Goal: Task Accomplishment & Management: Manage account settings

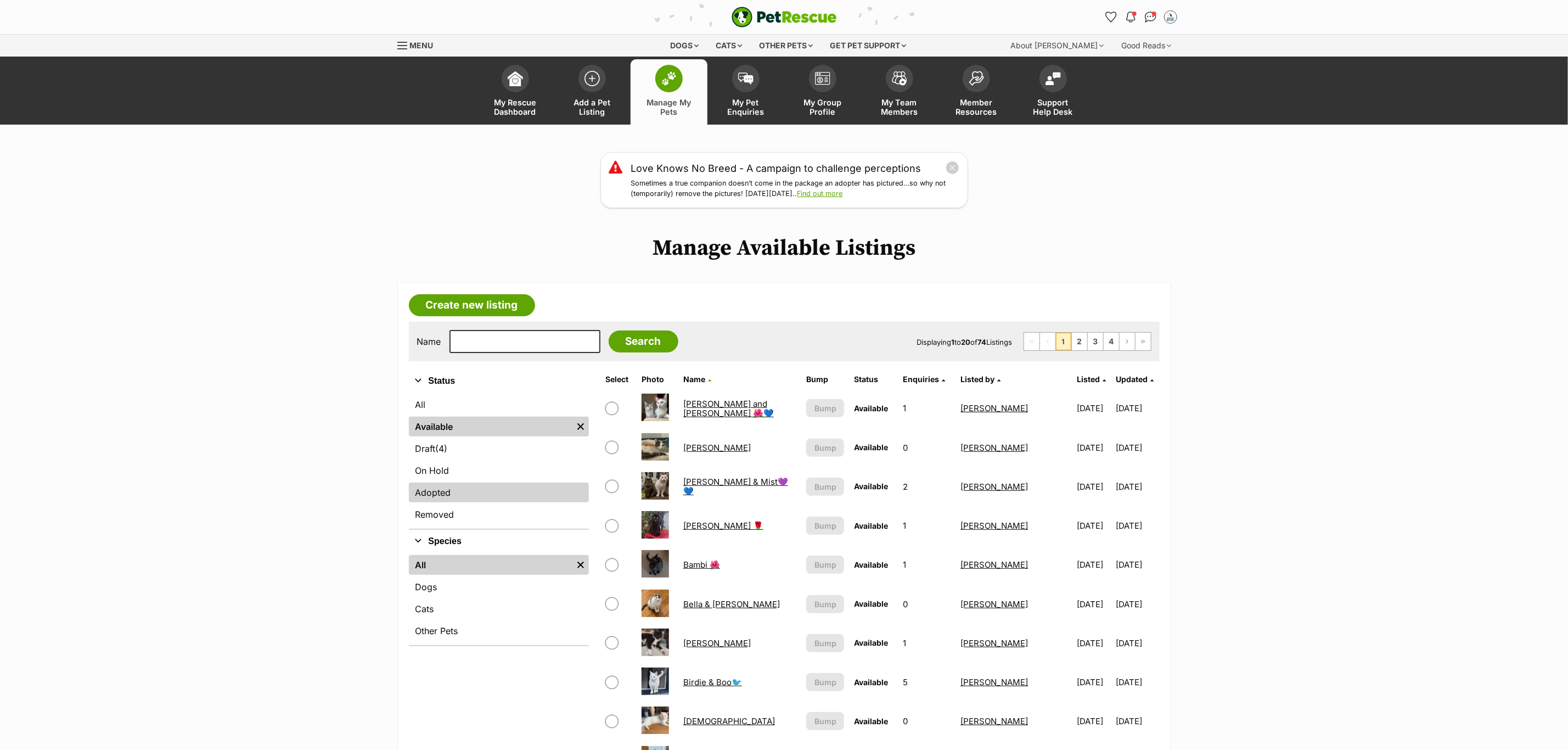
click at [447, 483] on link "Adopted" at bounding box center [498, 491] width 180 height 20
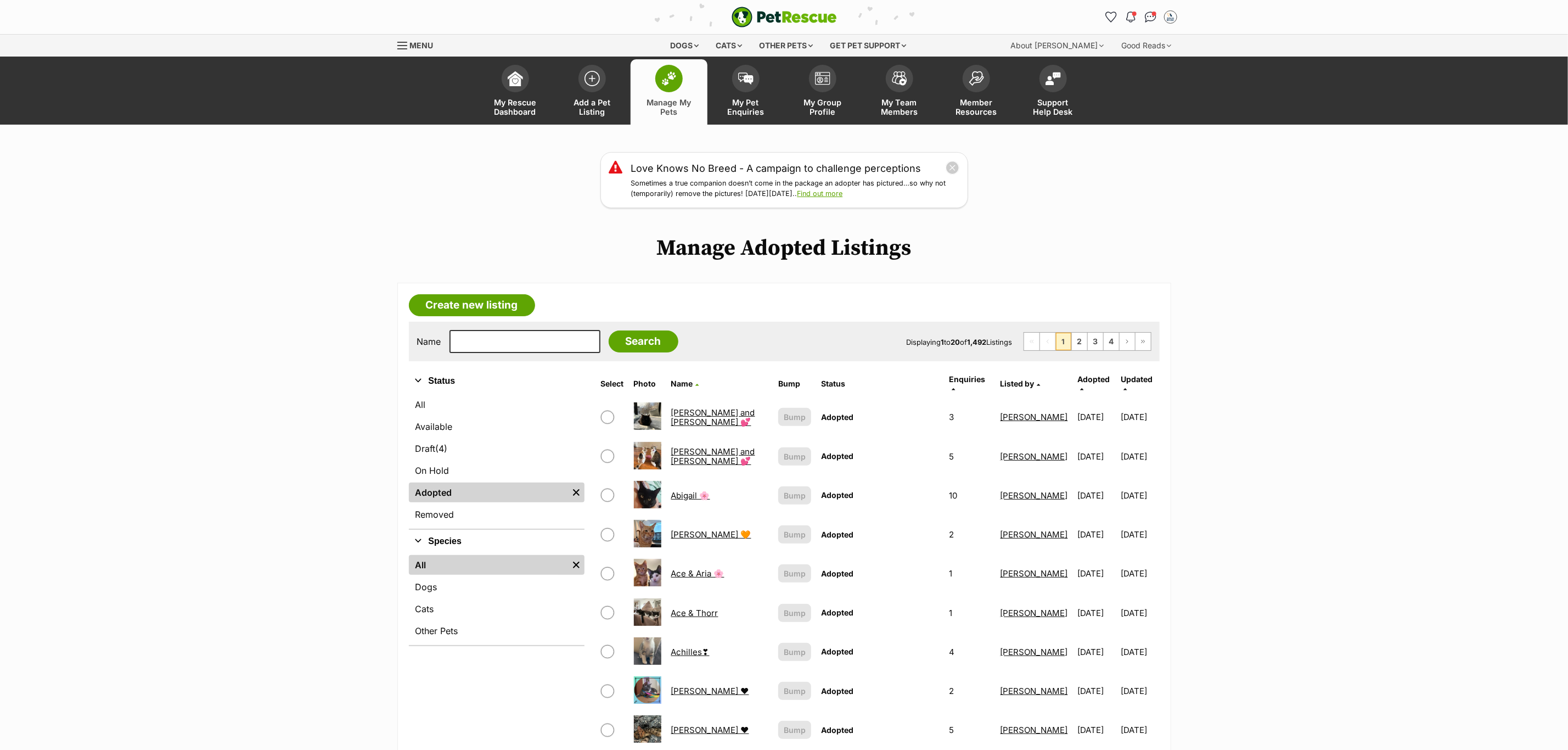
click at [1092, 371] on th "Adopted" at bounding box center [1097, 383] width 47 height 26
click at [1092, 375] on link "Adopted" at bounding box center [1094, 383] width 32 height 18
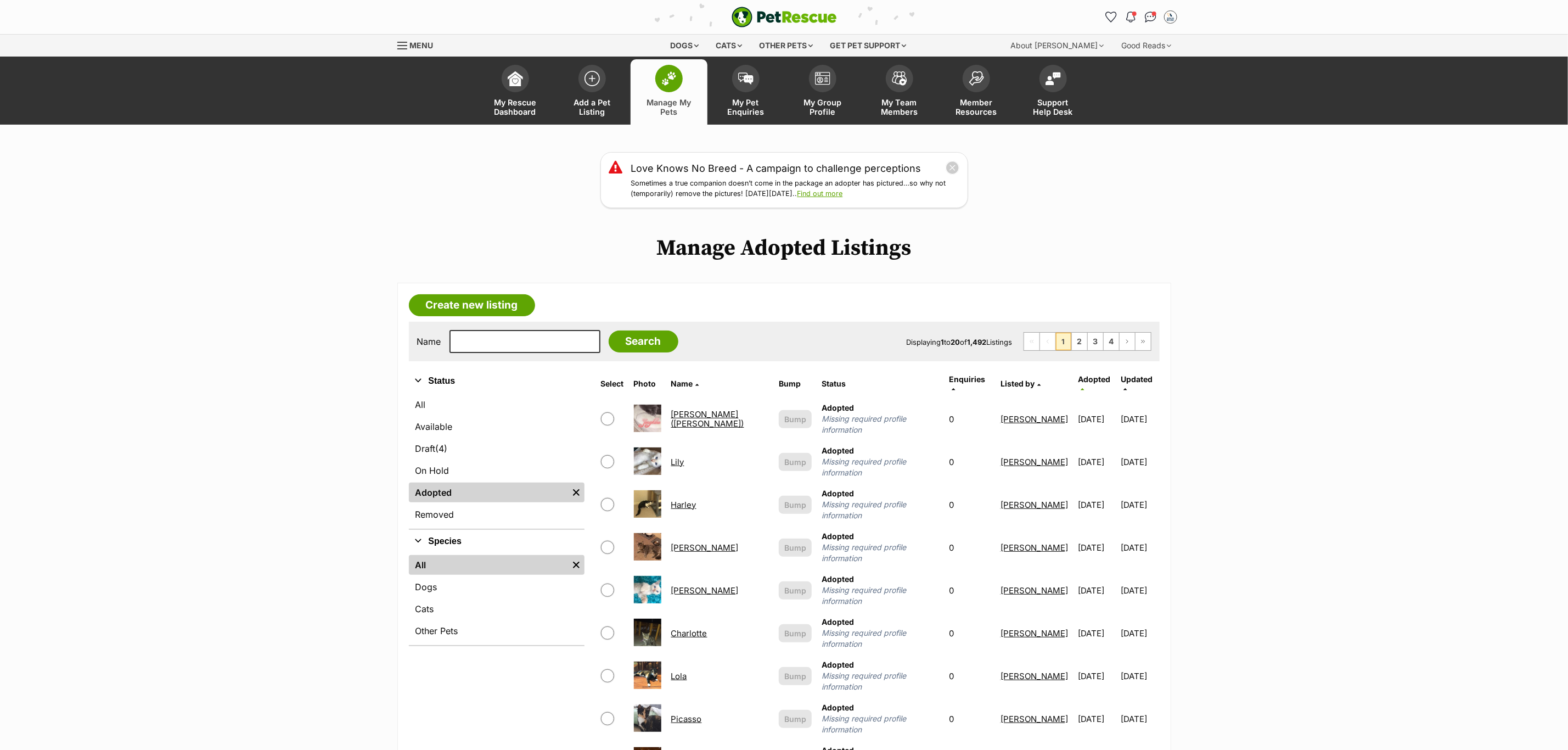
click at [1093, 375] on span "Adopted" at bounding box center [1094, 379] width 32 height 9
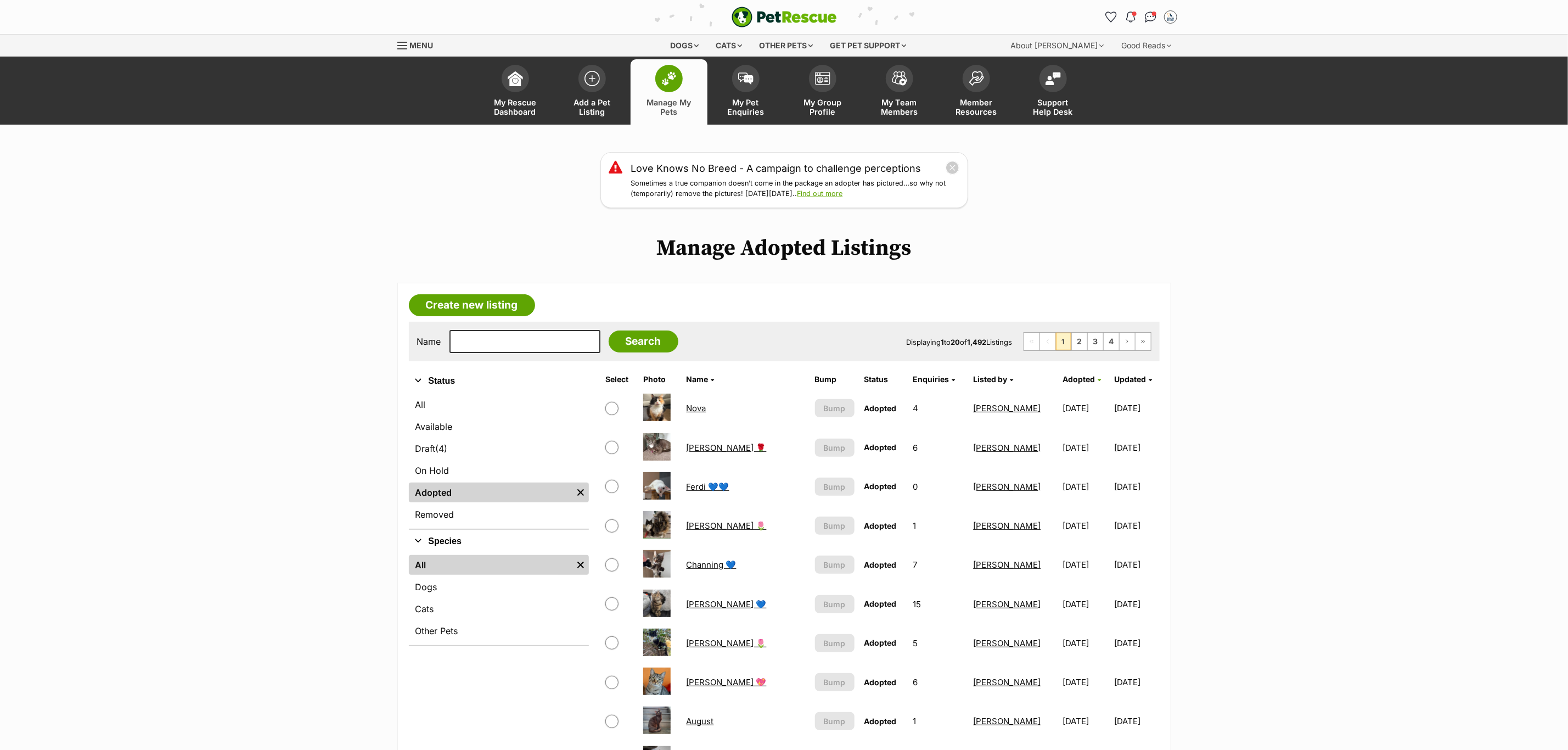
scroll to position [165, 0]
